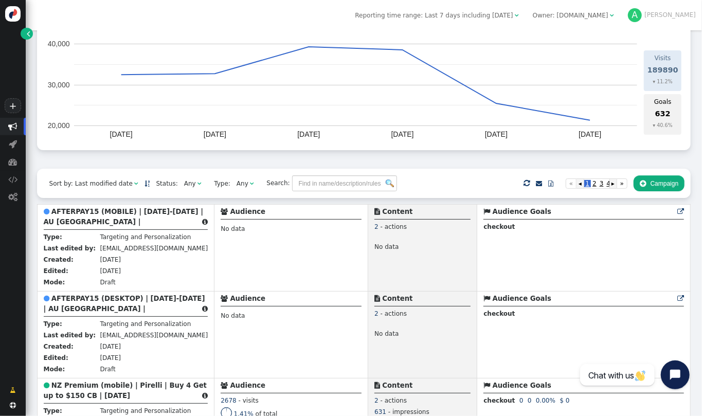
scroll to position [145, 0]
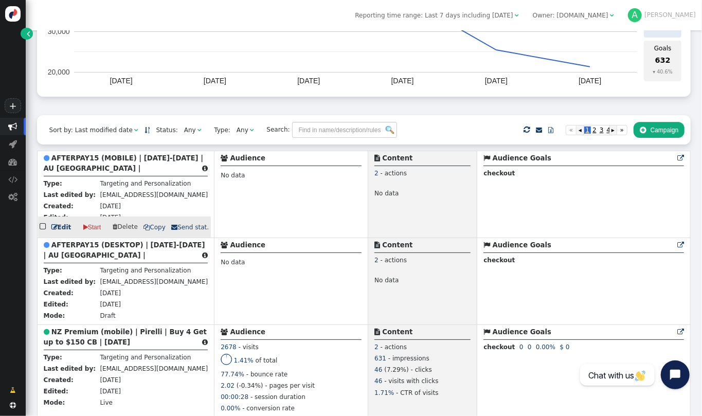
click at [119, 157] on b "AFTERPAY15 (MOBILE) | [DATE]-[DATE] | AU [GEOGRAPHIC_DATA] |" at bounding box center [123, 163] width 159 height 18
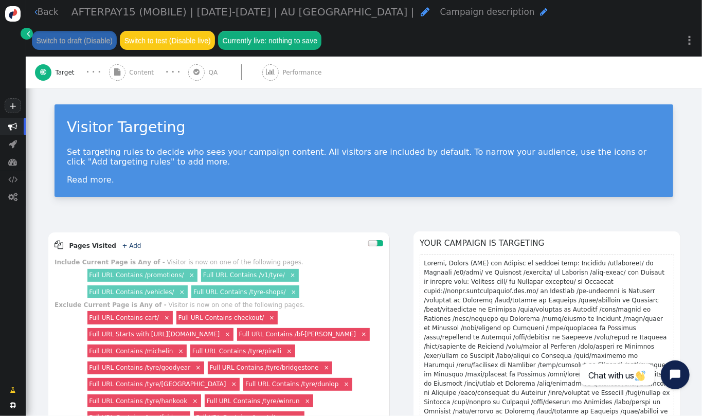
click at [55, 15] on link " Back" at bounding box center [46, 12] width 24 height 13
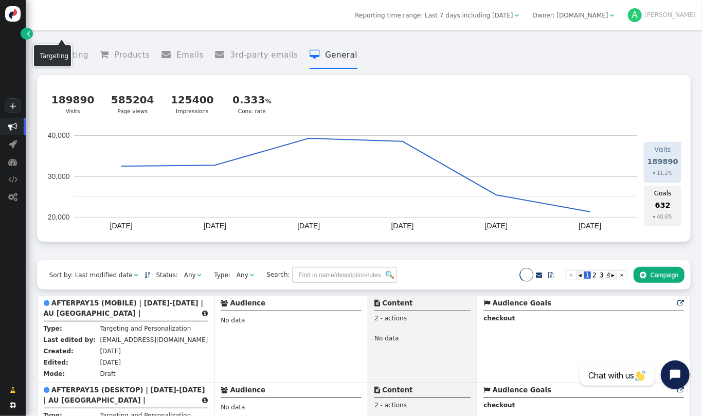
click at [702, 206] on div " Targeting  Products  Emails  3rd-party emails  General ? Visits  189890 …" at bounding box center [364, 223] width 676 height 386
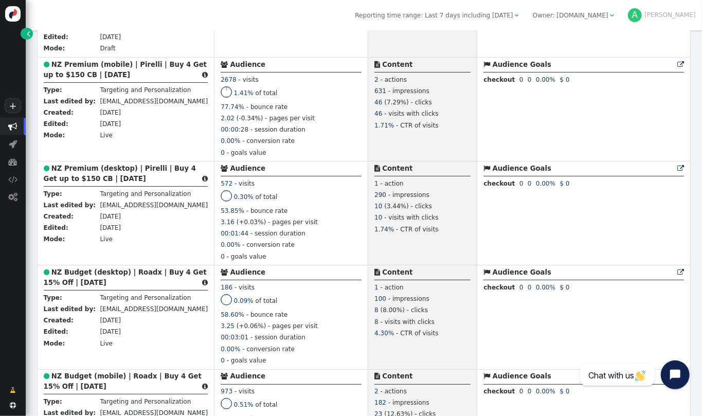
scroll to position [528, 0]
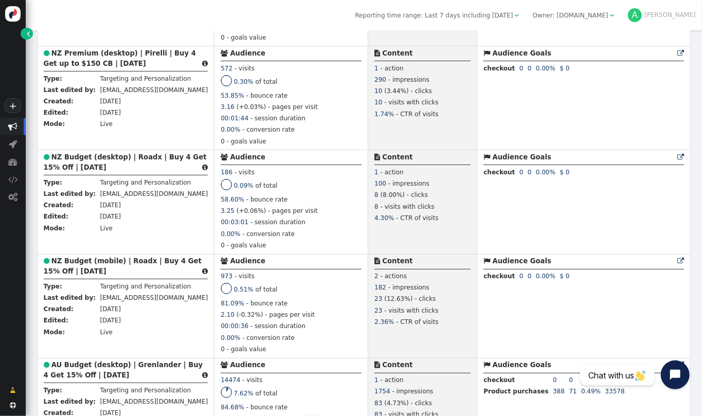
drag, startPoint x: 702, startPoint y: 99, endPoint x: 702, endPoint y: 110, distance: 10.3
click at [702, 110] on div " Targeting  Products  Emails  3rd-party emails  General ? Visits  189890 …" at bounding box center [364, 223] width 676 height 386
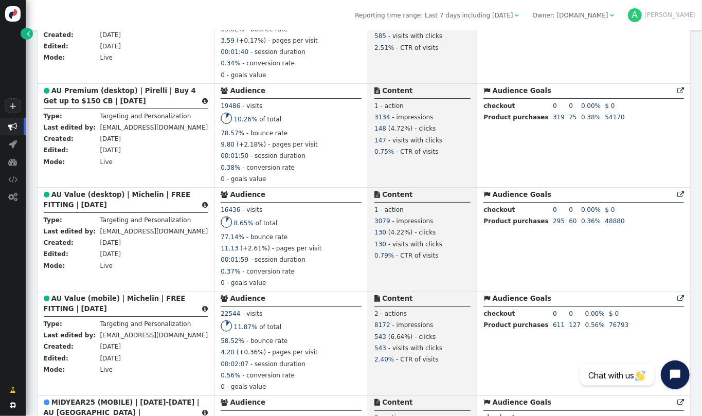
scroll to position [1553, 0]
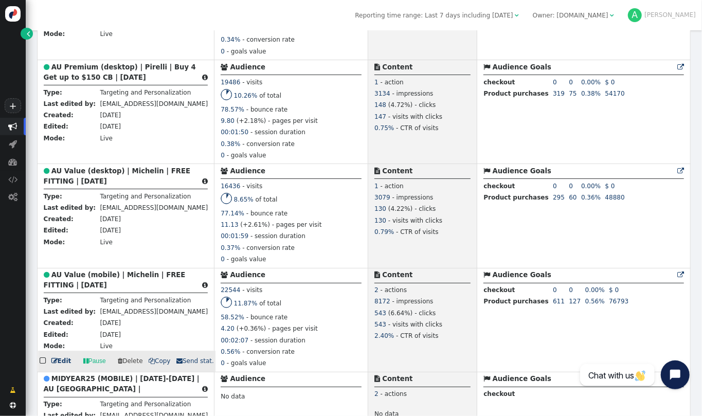
click at [132, 289] on b "AU Value (mobile) | Michelin | FREE FITTING | [DATE]" at bounding box center [115, 280] width 142 height 18
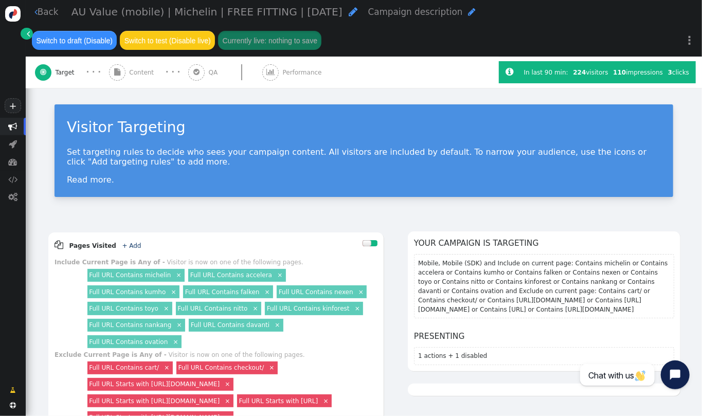
drag, startPoint x: 702, startPoint y: 142, endPoint x: 698, endPoint y: 153, distance: 11.4
click at [698, 153] on div " Back AU Value (mobile) | Michelin | FREE FITTING | [DATE]  Campaign descript…" at bounding box center [364, 208] width 676 height 416
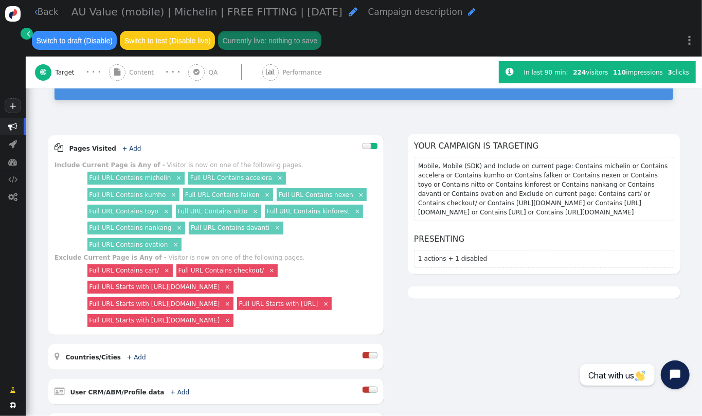
scroll to position [206, 0]
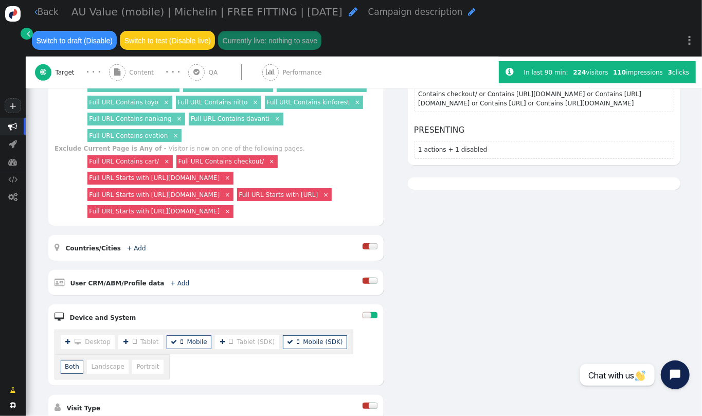
drag, startPoint x: 702, startPoint y: 248, endPoint x: 702, endPoint y: 204, distance: 43.7
click at [702, 204] on div " Back AU Value (mobile) | Michelin | FREE FITTING | [DATE]  Campaign descript…" at bounding box center [364, 208] width 676 height 416
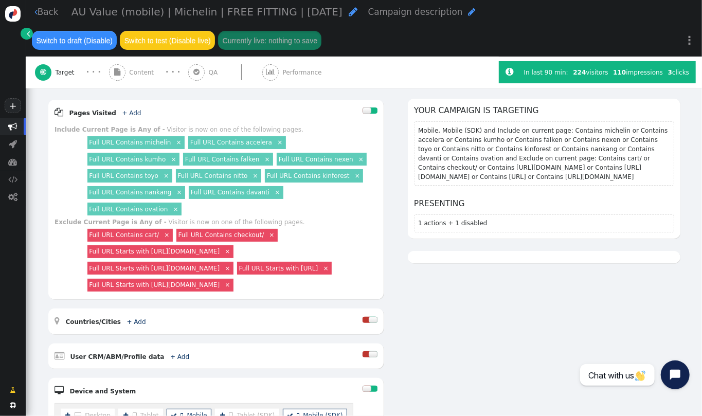
scroll to position [128, 0]
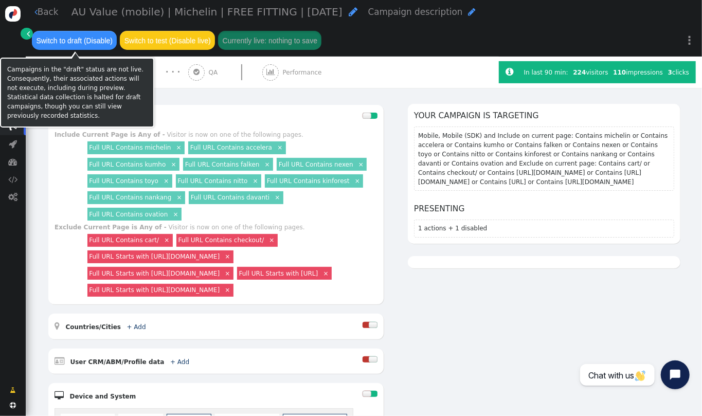
click at [43, 15] on link " Back" at bounding box center [46, 12] width 24 height 13
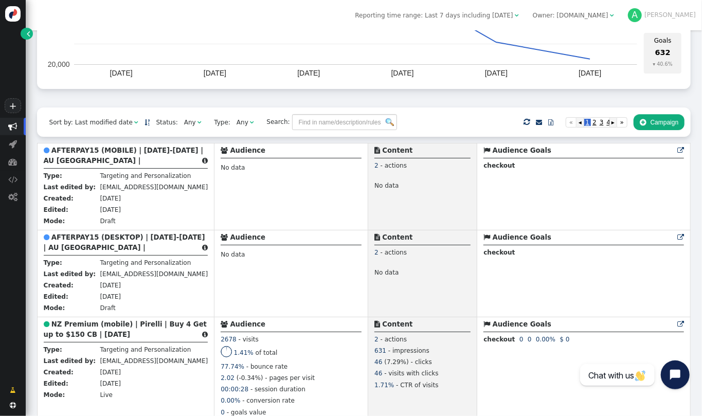
scroll to position [214, 0]
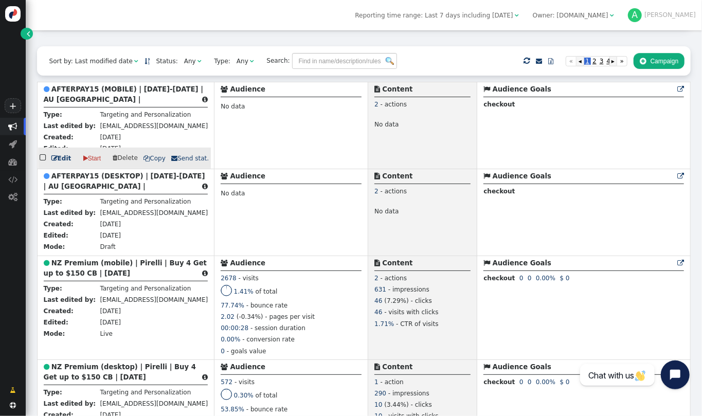
click at [89, 162] on link " Start" at bounding box center [92, 158] width 30 height 16
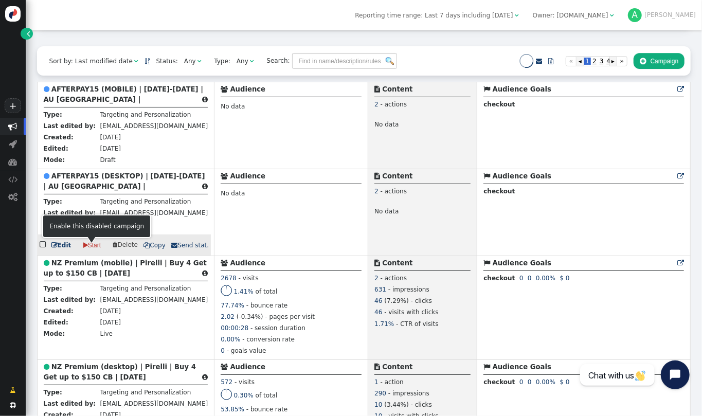
click at [94, 247] on link " Start" at bounding box center [92, 245] width 30 height 16
click at [89, 252] on link " Start" at bounding box center [92, 245] width 30 height 16
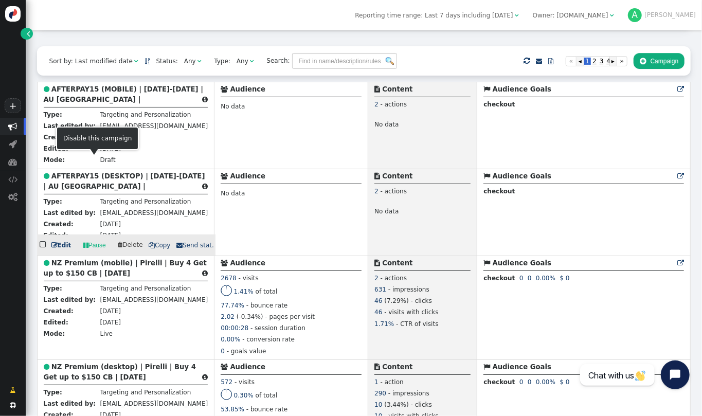
click at [103, 178] on b "AFTERPAY15 (DESKTOP) | [DATE]-[DATE] | AU [GEOGRAPHIC_DATA] |" at bounding box center [125, 181] width 162 height 18
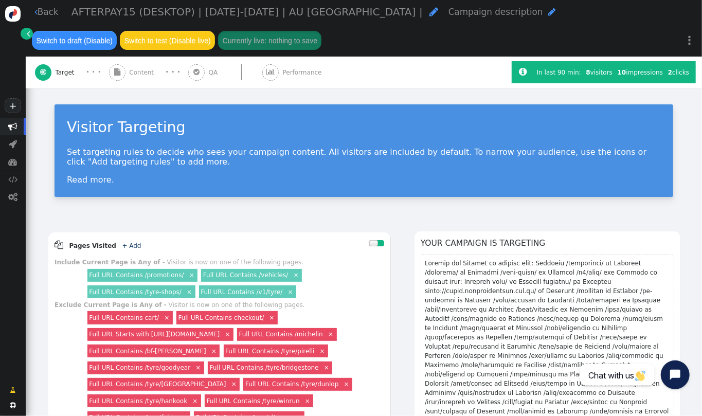
click at [140, 73] on span "Content" at bounding box center [143, 72] width 28 height 9
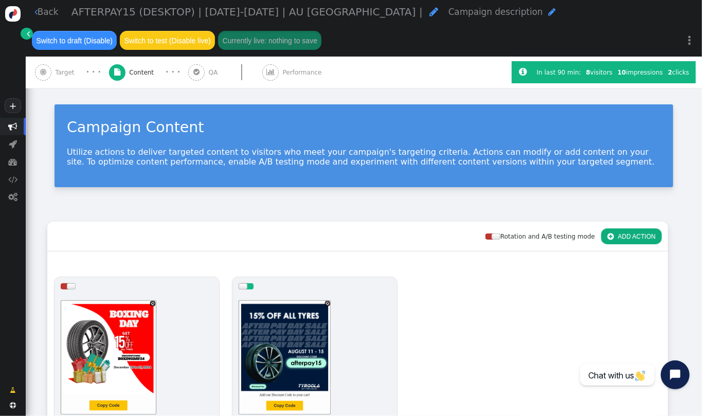
click at [58, 77] on span "Target" at bounding box center [66, 72] width 23 height 9
